Goal: Transaction & Acquisition: Download file/media

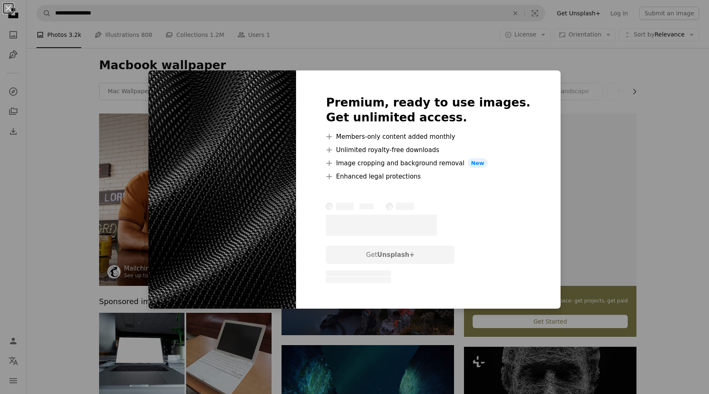
scroll to position [397, 0]
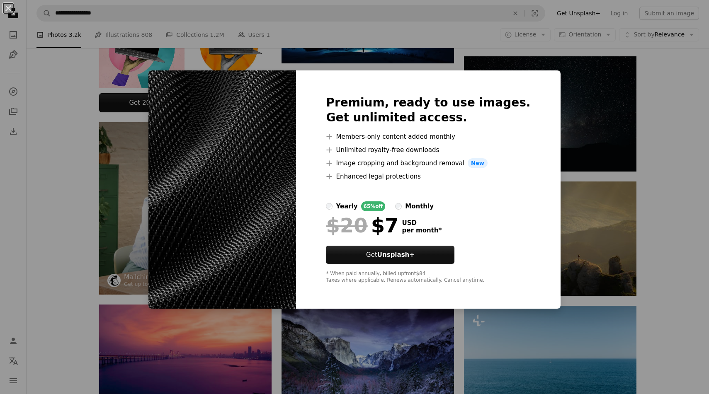
click at [134, 104] on div "An X shape Premium, ready to use images. Get unlimited access. A plus sign Memb…" at bounding box center [354, 197] width 709 height 394
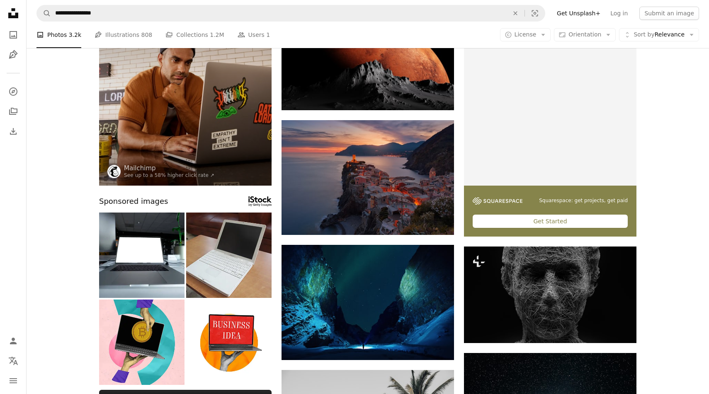
scroll to position [0, 0]
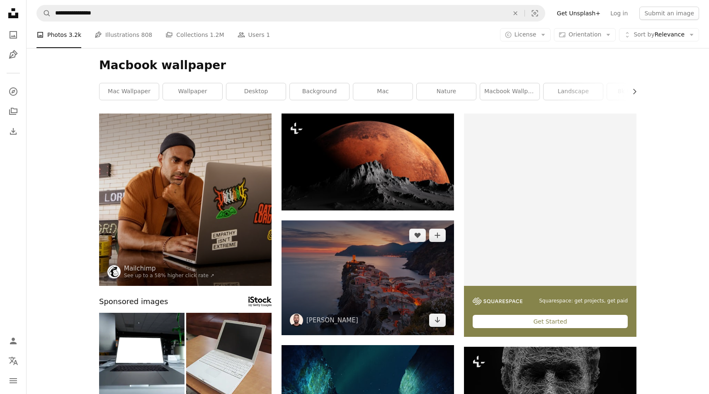
click at [378, 267] on img at bounding box center [367, 278] width 172 height 115
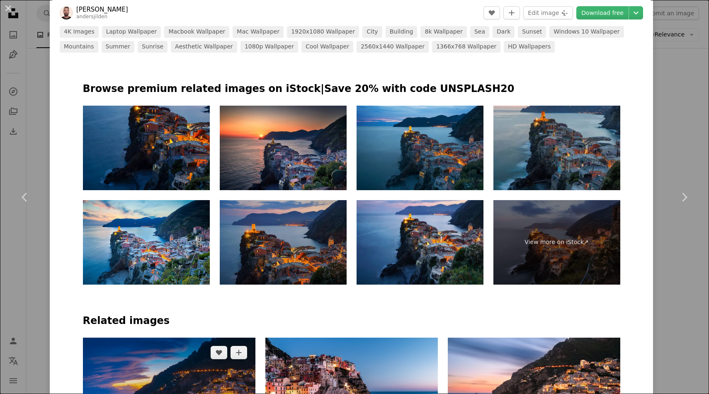
scroll to position [490, 0]
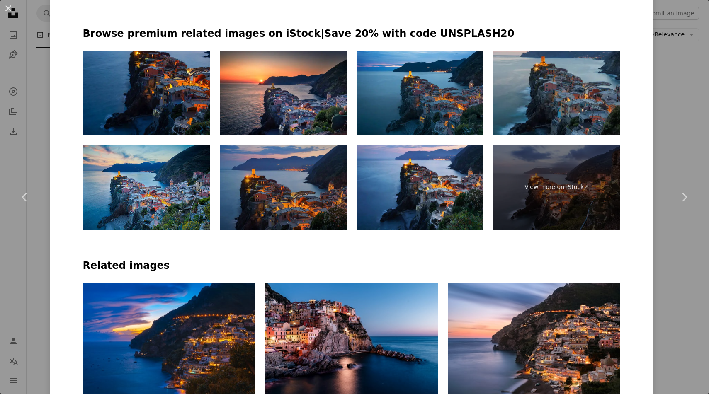
click at [159, 209] on img at bounding box center [146, 187] width 127 height 85
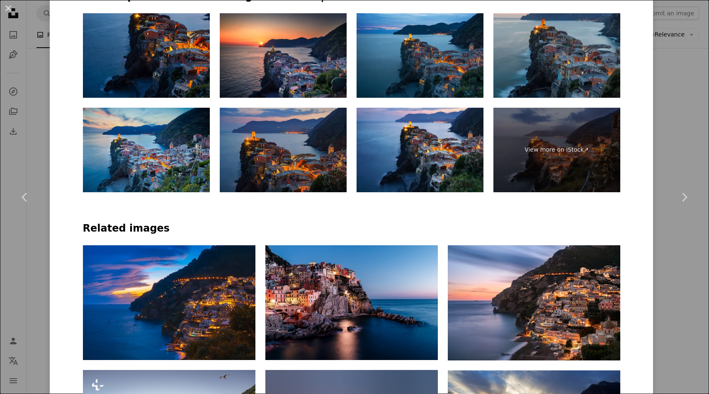
scroll to position [552, 0]
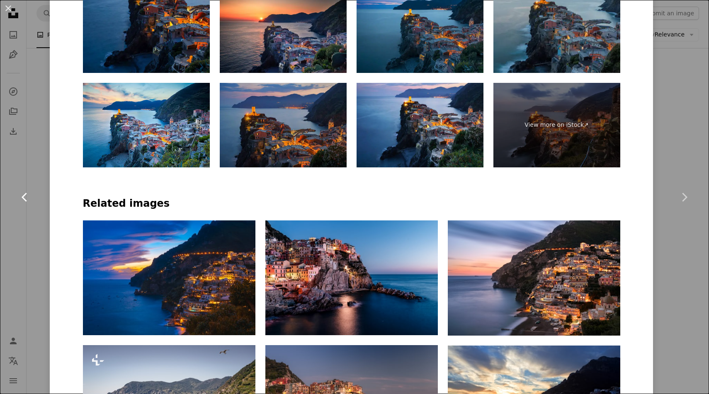
click at [43, 167] on link "Chevron left" at bounding box center [25, 198] width 50 height 80
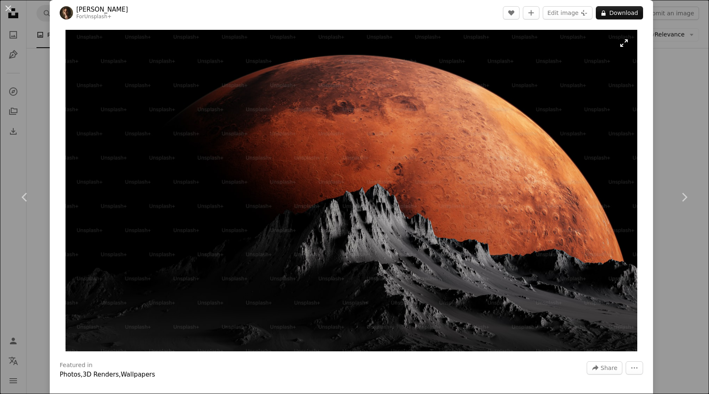
scroll to position [2, 0]
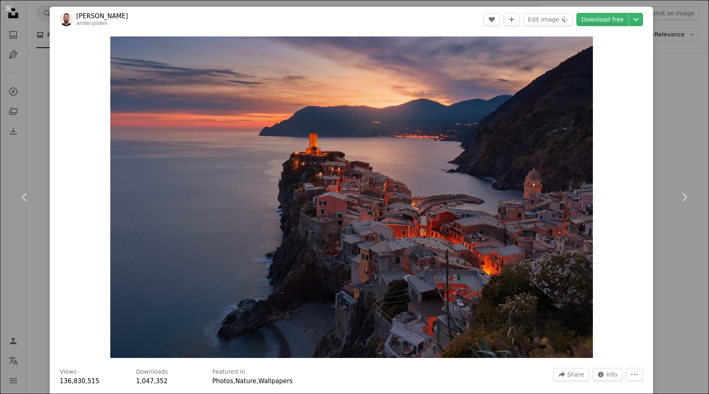
click at [679, 144] on div "An X shape Chevron left Chevron right [PERSON_NAME] andersjilden A heart A plus…" at bounding box center [354, 197] width 709 height 394
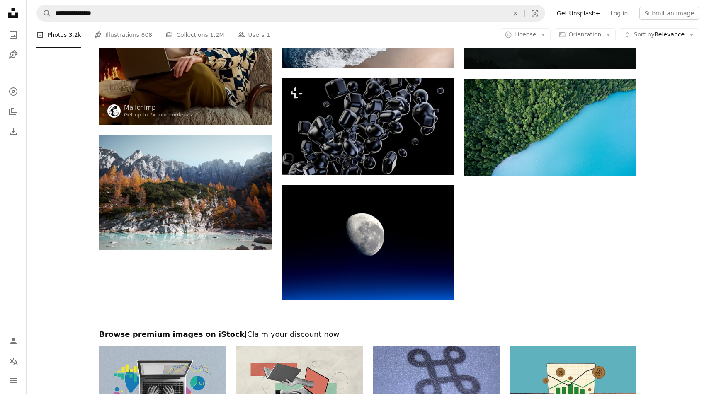
scroll to position [876, 0]
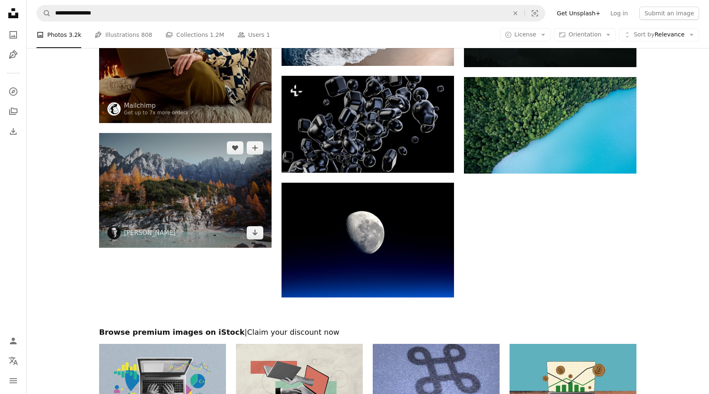
click at [213, 187] on img at bounding box center [185, 190] width 172 height 115
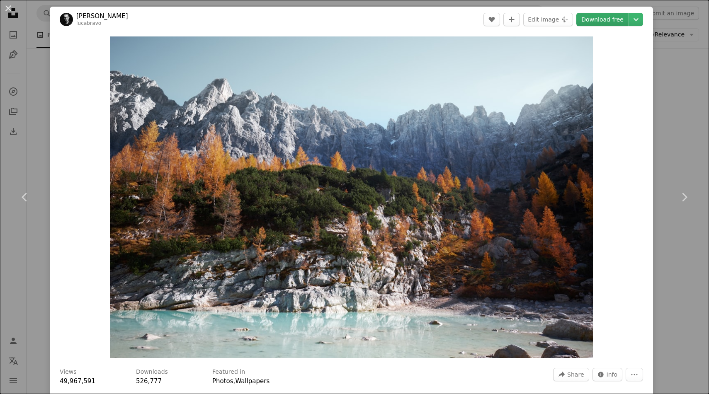
click at [613, 19] on link "Download free" at bounding box center [602, 19] width 52 height 13
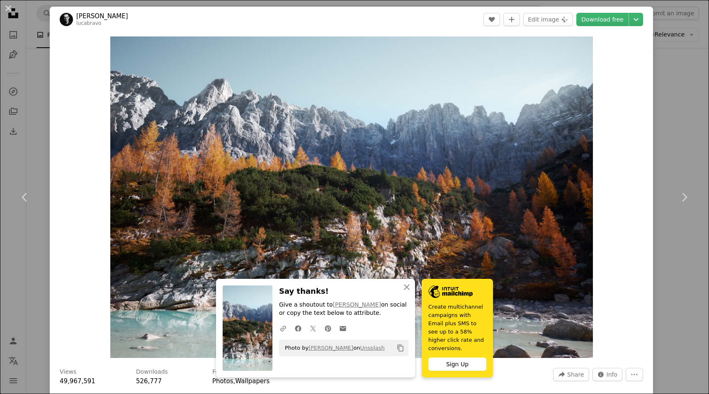
click at [674, 72] on div "An X shape Chevron left Chevron right [PERSON_NAME] lucabravo A heart A plus si…" at bounding box center [354, 197] width 709 height 394
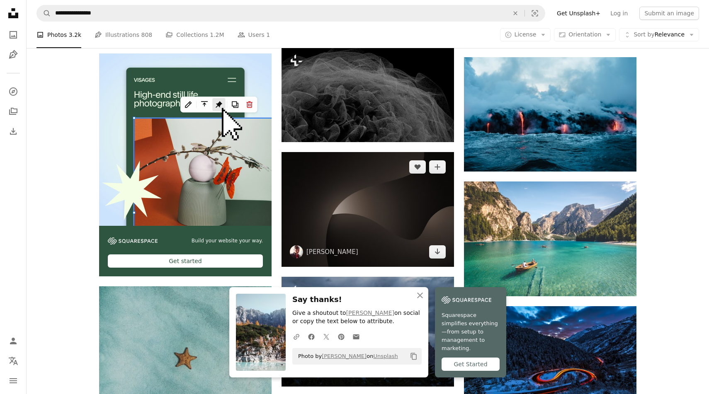
scroll to position [1309, 0]
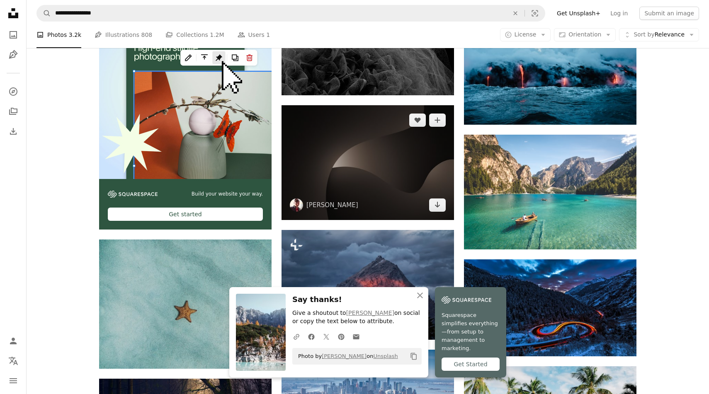
click at [393, 177] on img at bounding box center [367, 162] width 172 height 115
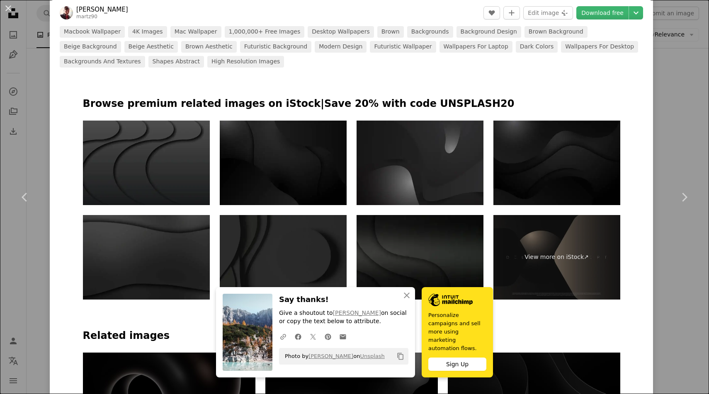
scroll to position [407, 0]
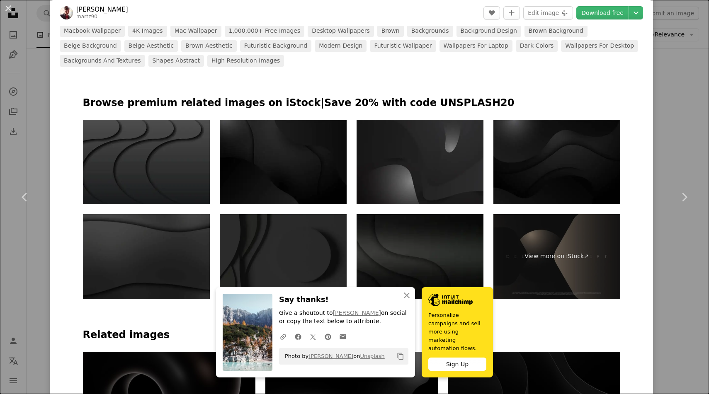
click at [696, 108] on div "An X shape Chevron left Chevron right [PERSON_NAME] martz90 A heart A plus sign…" at bounding box center [354, 197] width 709 height 394
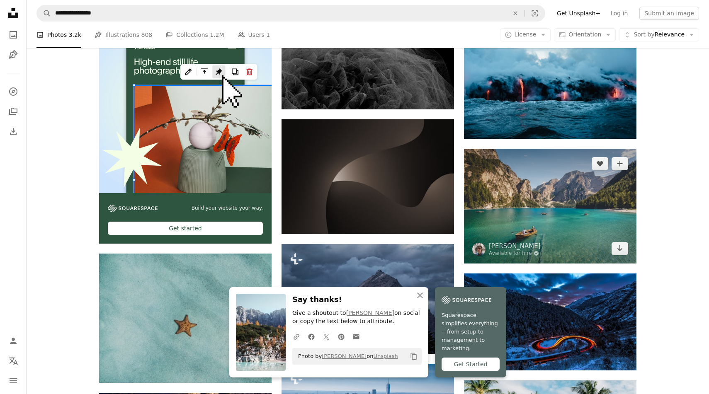
scroll to position [1294, 0]
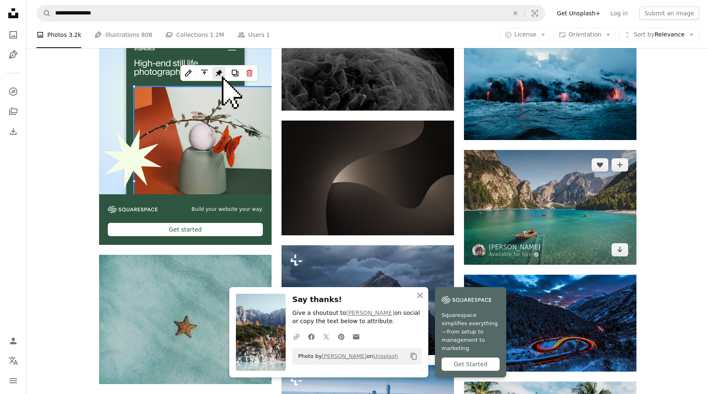
click at [555, 204] on img at bounding box center [550, 207] width 172 height 115
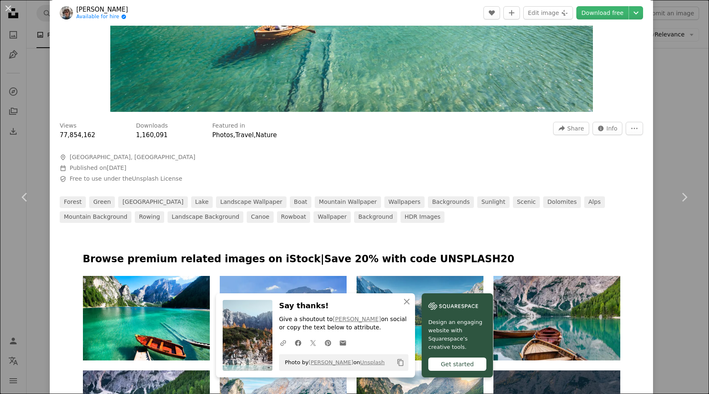
scroll to position [262, 0]
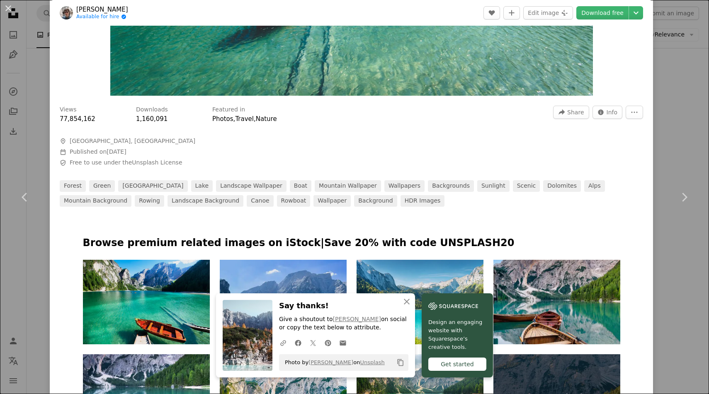
click at [179, 293] on img at bounding box center [146, 302] width 127 height 85
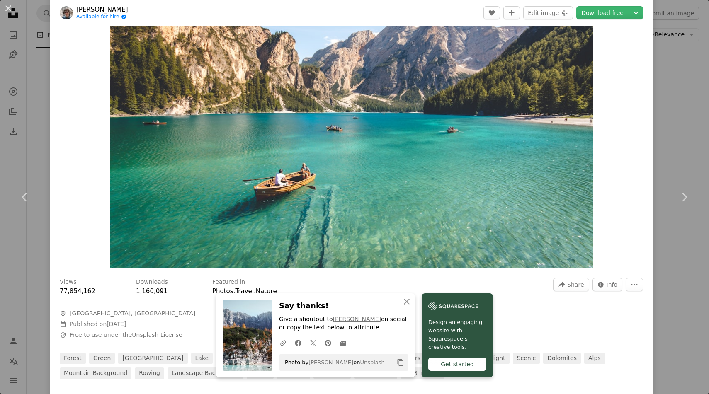
scroll to position [97, 0]
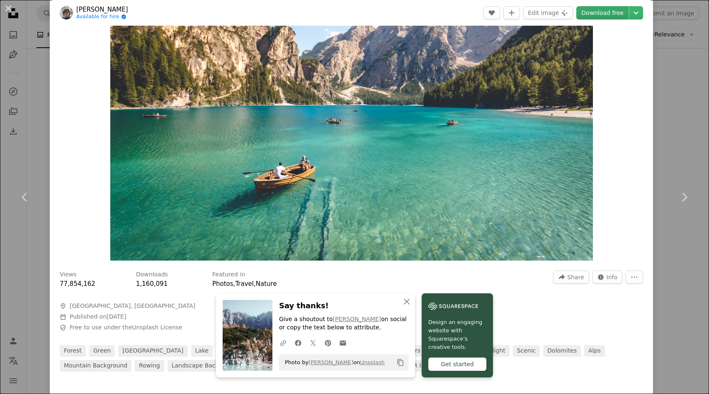
click at [602, 14] on link "Download free" at bounding box center [602, 12] width 52 height 13
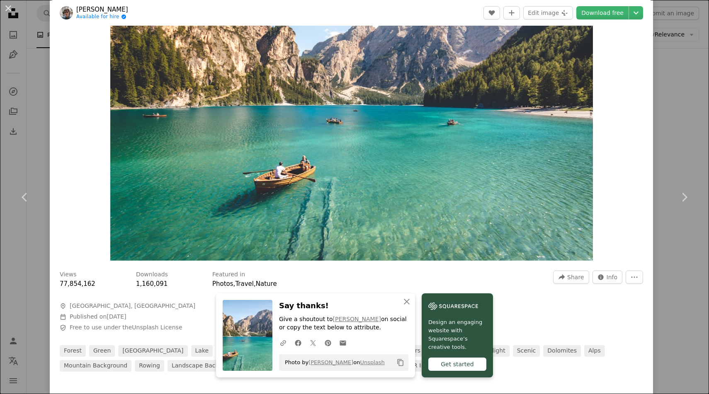
click at [685, 110] on div "An X shape Chevron left Chevron right [PERSON_NAME] Available for hire A checkm…" at bounding box center [354, 197] width 709 height 394
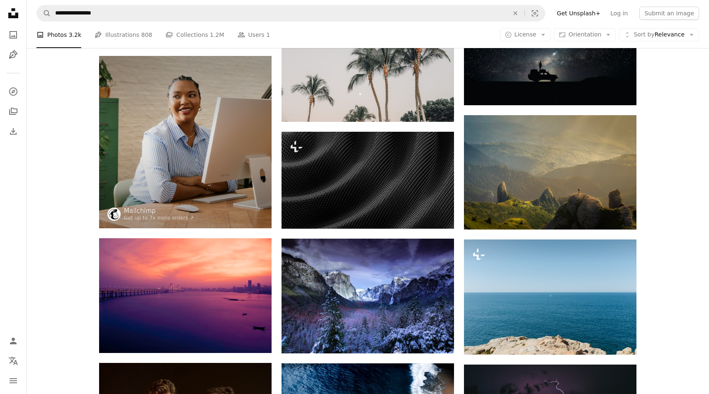
scroll to position [463, 0]
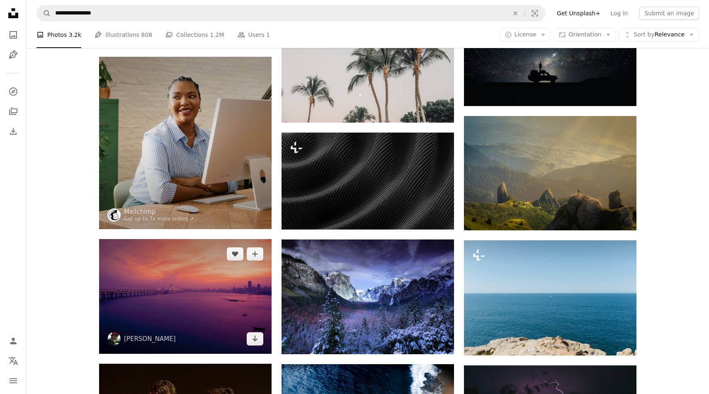
click at [160, 281] on img at bounding box center [185, 296] width 172 height 115
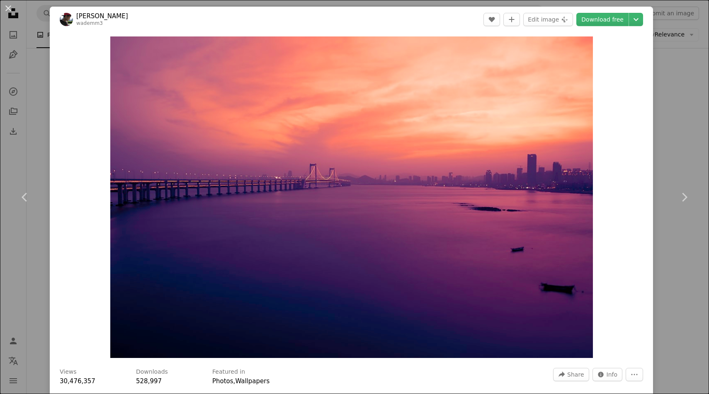
click at [675, 150] on div "An X shape Chevron left Chevron right [PERSON_NAME] wademm3 A heart A plus sign…" at bounding box center [354, 197] width 709 height 394
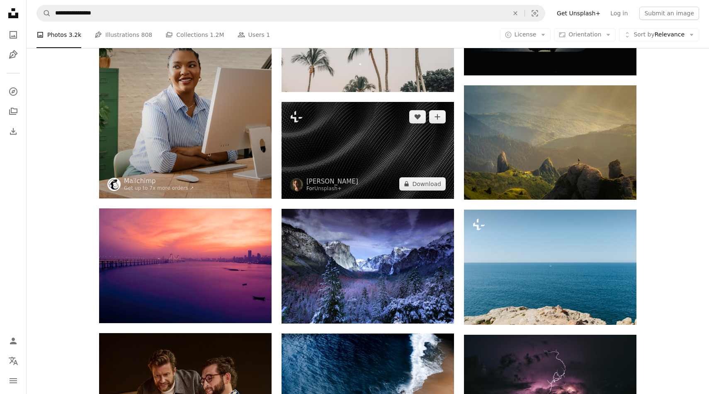
scroll to position [481, 0]
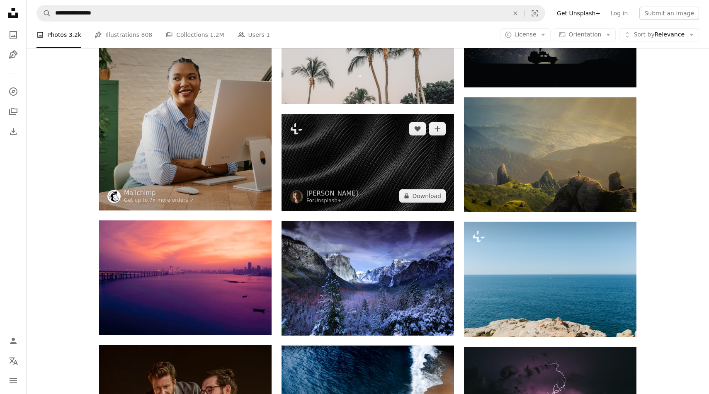
click at [389, 161] on img at bounding box center [367, 162] width 172 height 97
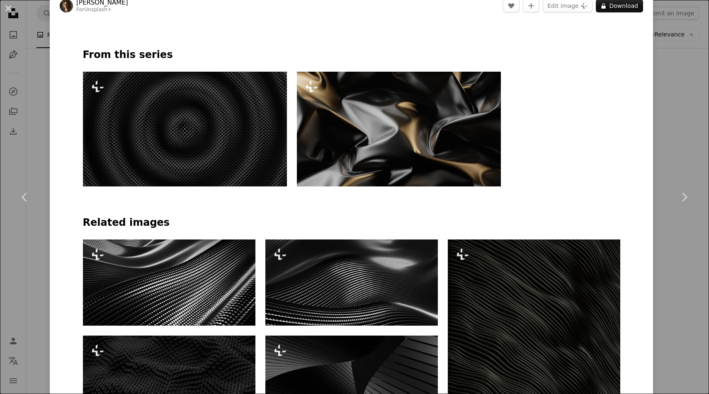
scroll to position [457, 0]
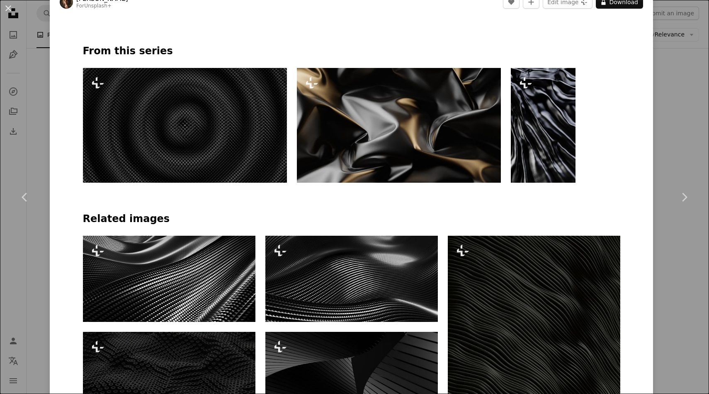
click at [279, 168] on img at bounding box center [185, 125] width 204 height 115
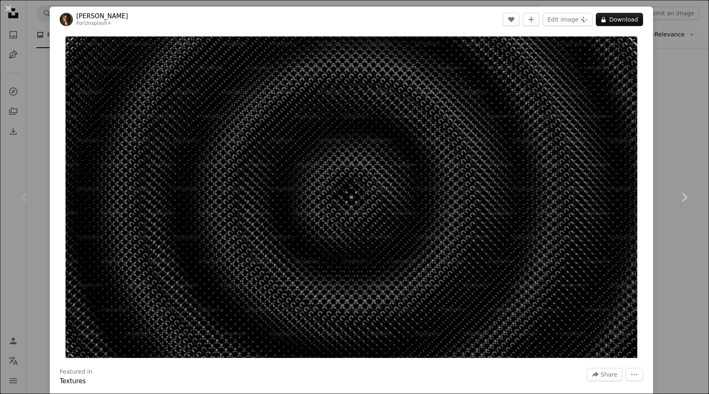
click at [692, 117] on div "An X shape Chevron left Chevron right [PERSON_NAME] For Unsplash+ A heart A plu…" at bounding box center [354, 197] width 709 height 394
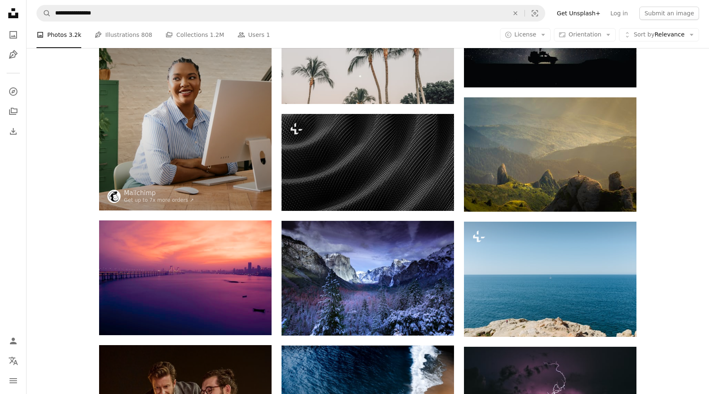
scroll to position [485, 0]
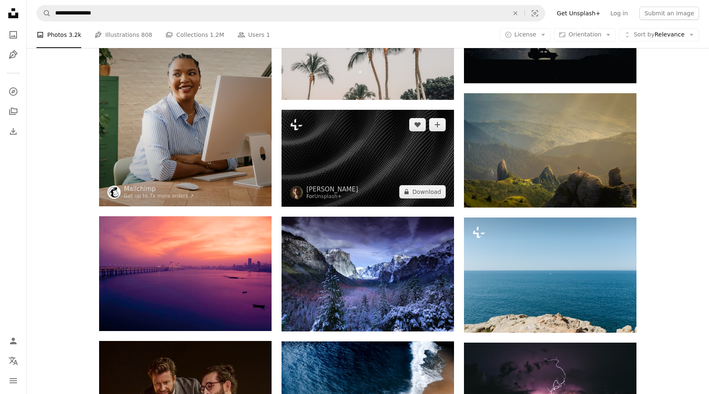
click at [390, 161] on img at bounding box center [367, 158] width 172 height 97
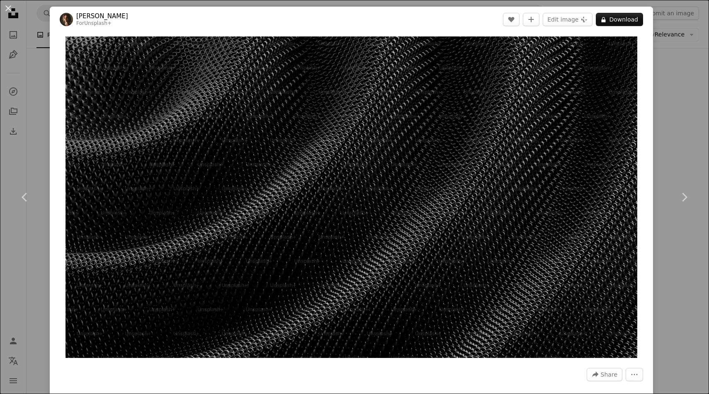
click at [671, 143] on div "An X shape Chevron left Chevron right [PERSON_NAME] For Unsplash+ A heart A plu…" at bounding box center [354, 197] width 709 height 394
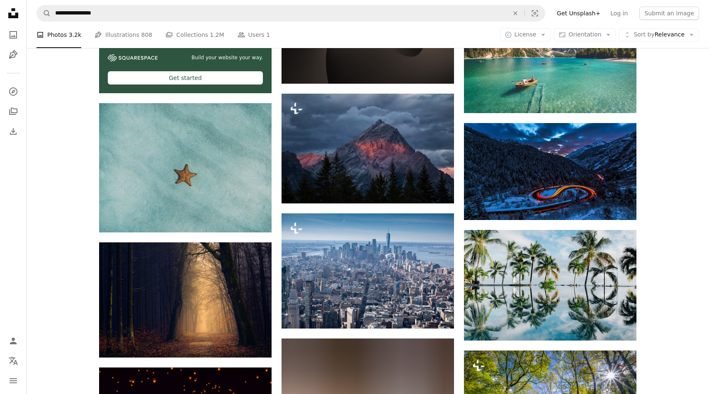
scroll to position [1448, 0]
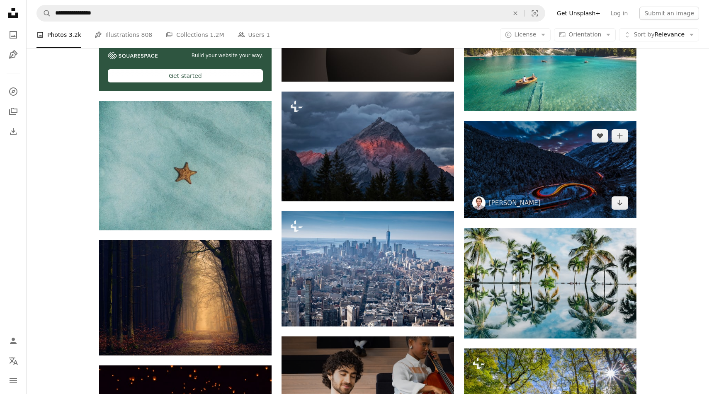
click at [511, 168] on img at bounding box center [550, 169] width 172 height 97
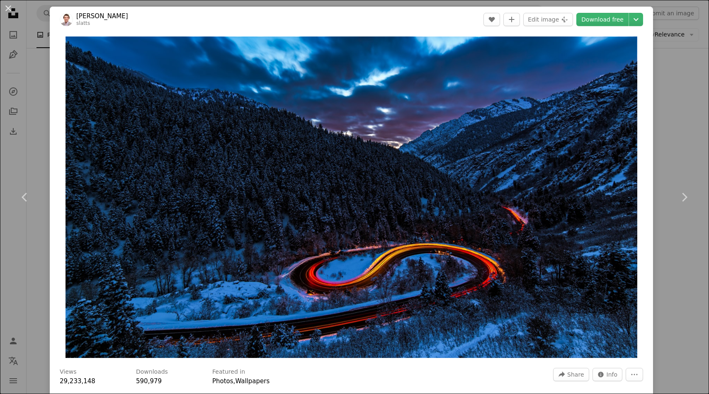
click at [680, 65] on div "An X shape Chevron left Chevron right [PERSON_NAME] slatts A heart A plus sign …" at bounding box center [354, 197] width 709 height 394
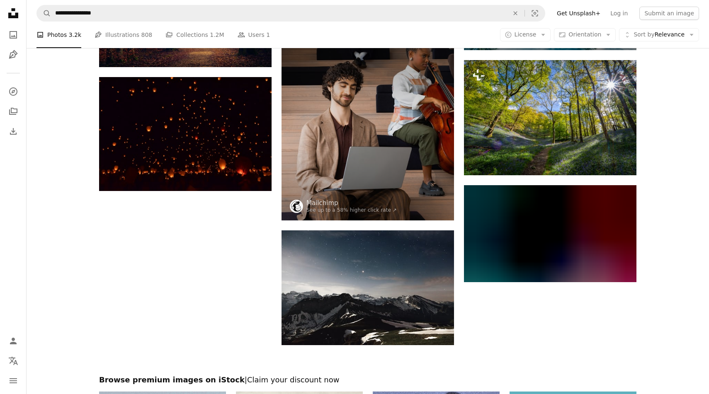
scroll to position [1664, 0]
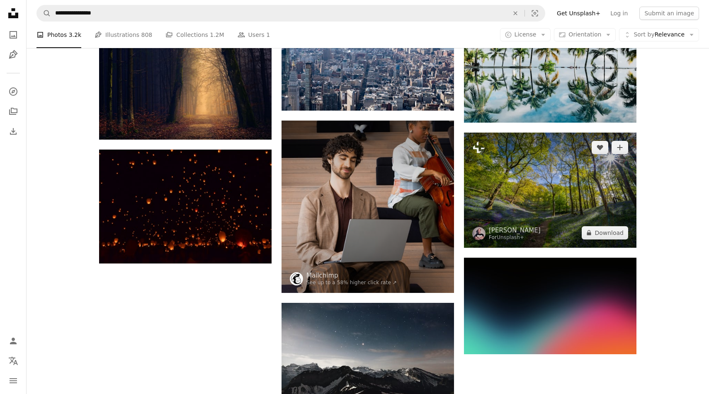
click at [518, 201] on img at bounding box center [550, 190] width 172 height 115
